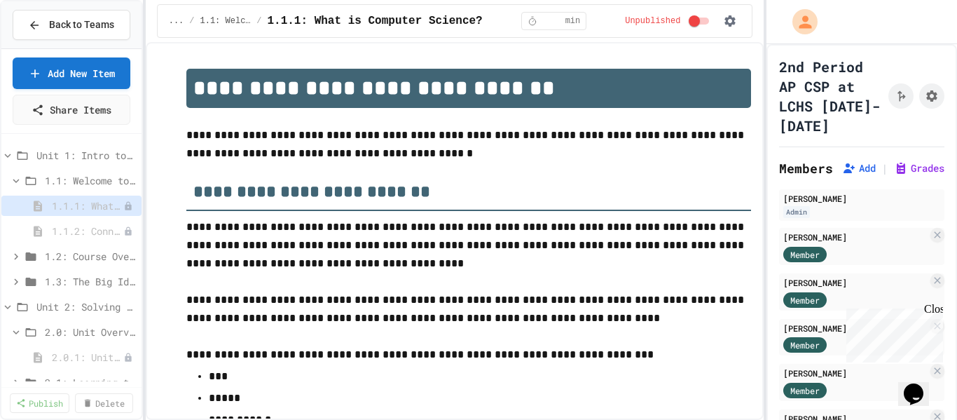
scroll to position [2396, 0]
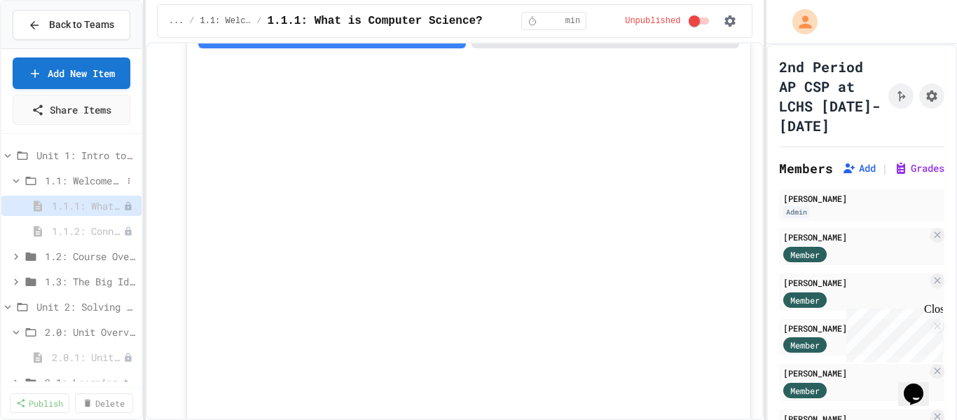
click at [78, 181] on span "1.1: Welcome to Computer Science" at bounding box center [83, 180] width 77 height 15
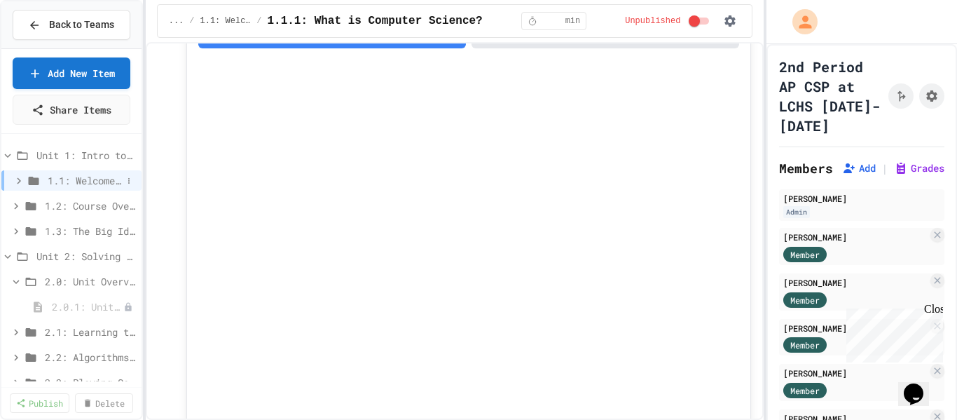
click at [15, 181] on icon at bounding box center [19, 180] width 13 height 13
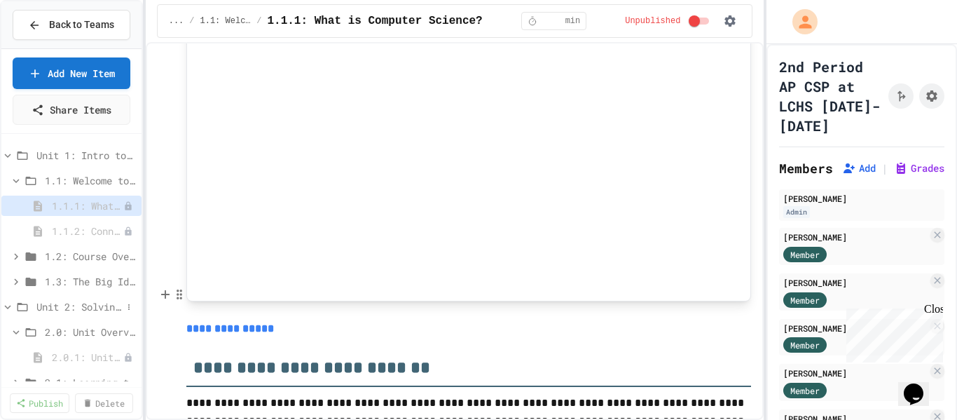
scroll to position [6, 0]
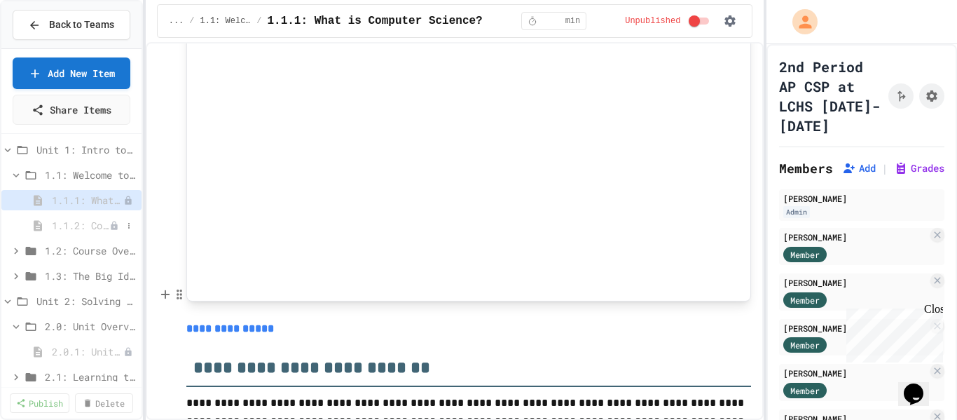
click at [87, 225] on span "1.1.2: Connect with Your World" at bounding box center [80, 225] width 57 height 15
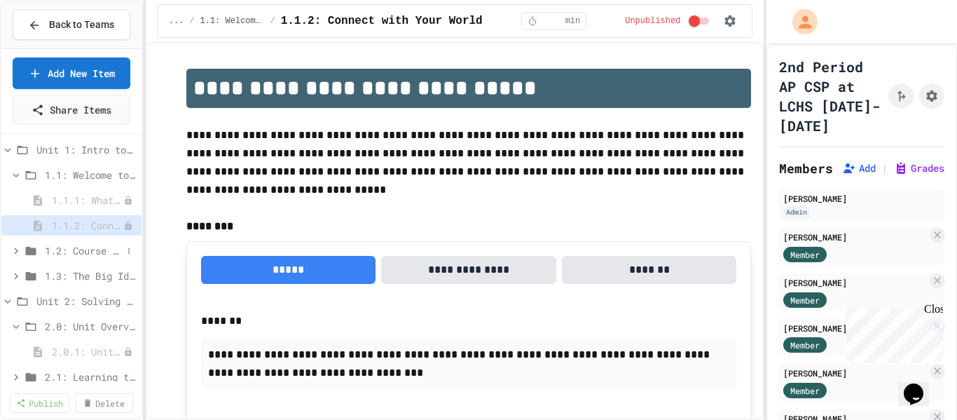
click at [14, 250] on icon at bounding box center [16, 251] width 13 height 13
click at [95, 273] on span "1.2.1: Course Overview" at bounding box center [80, 275] width 57 height 15
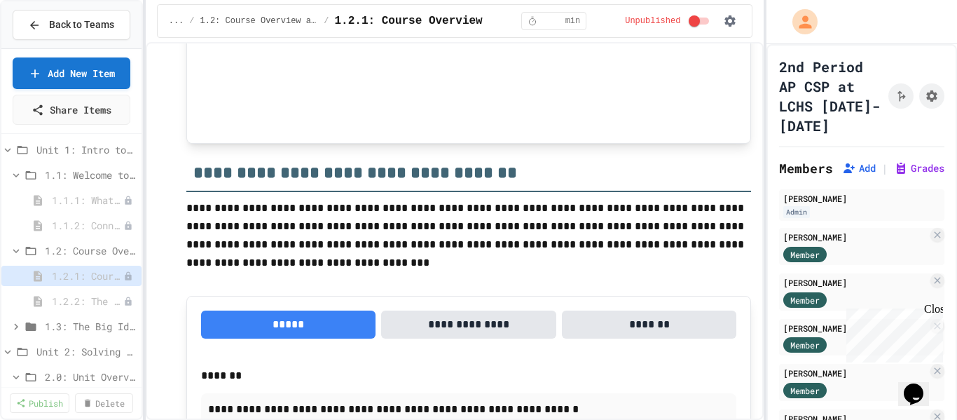
scroll to position [516, 0]
click at [15, 174] on icon at bounding box center [16, 175] width 6 height 4
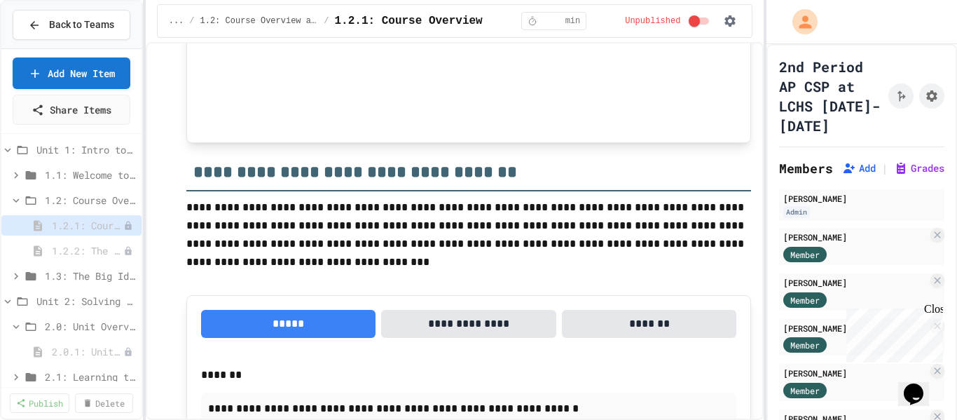
click at [15, 174] on icon at bounding box center [16, 175] width 13 height 13
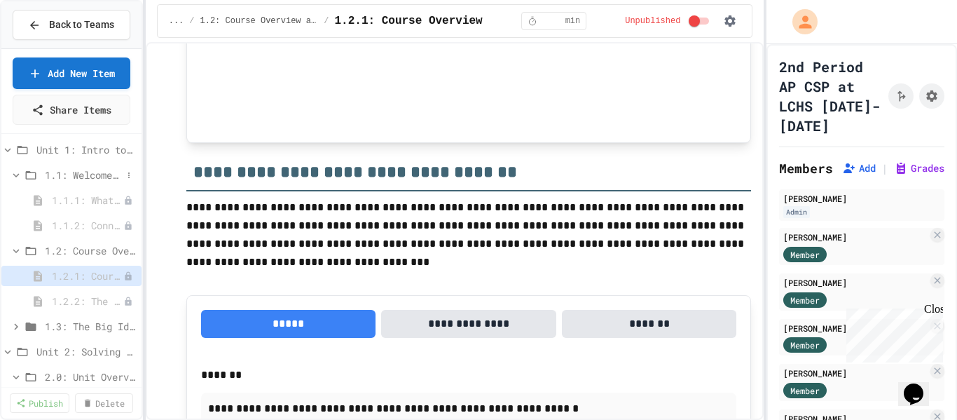
click at [92, 174] on span "1.1: Welcome to Computer Science" at bounding box center [83, 174] width 77 height 15
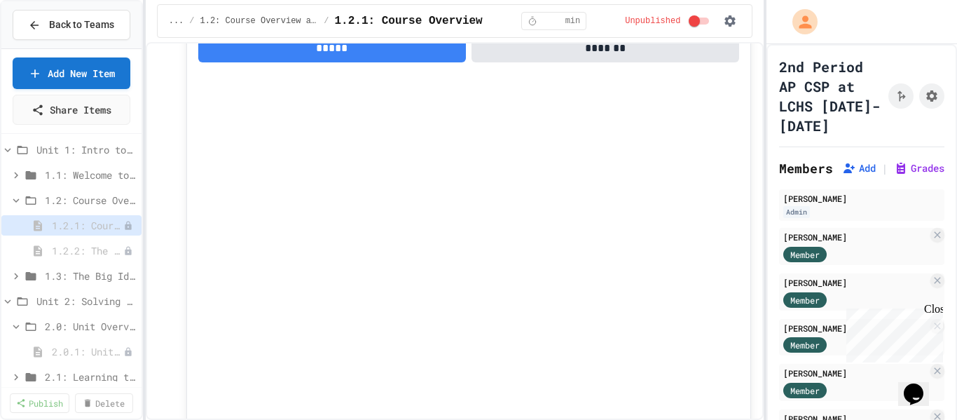
scroll to position [0, 0]
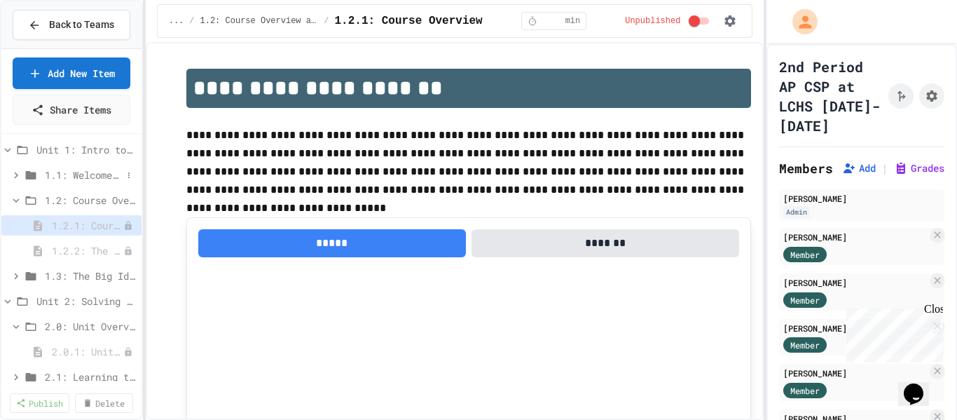
click at [15, 176] on icon at bounding box center [16, 175] width 13 height 13
